Goal: Check status

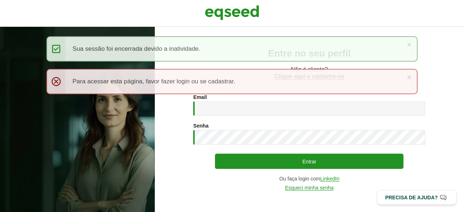
type input "**********"
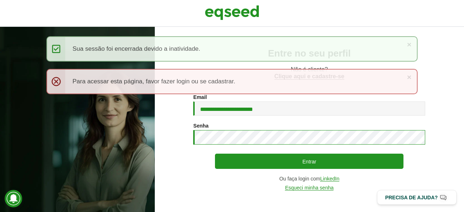
click at [215, 154] on button "Entrar" at bounding box center [309, 161] width 189 height 15
